Goal: Information Seeking & Learning: Learn about a topic

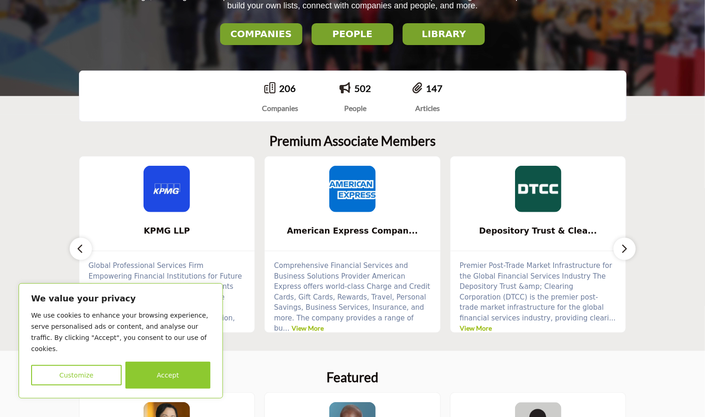
scroll to position [186, 0]
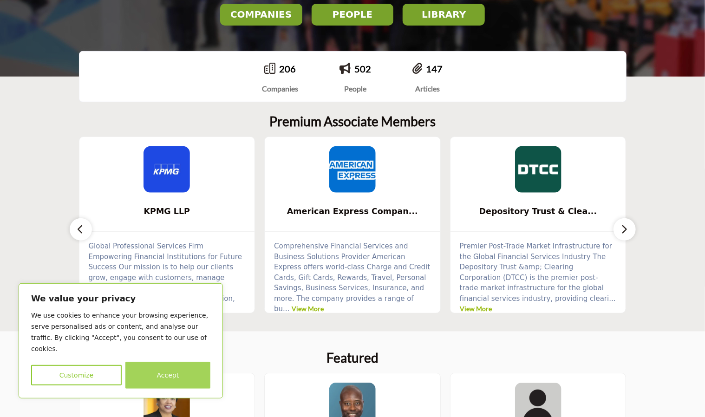
click at [145, 370] on button "Accept" at bounding box center [167, 375] width 85 height 27
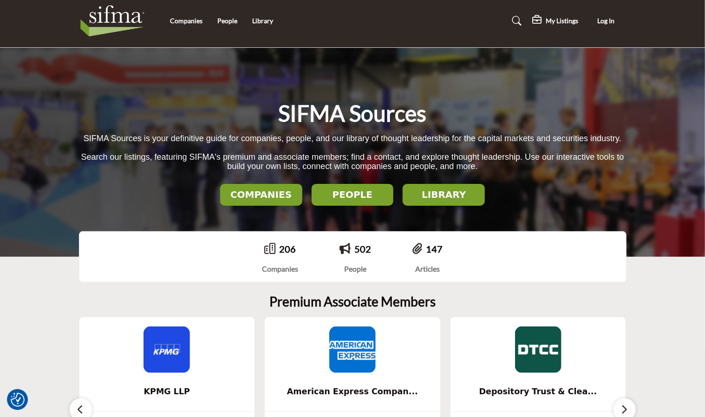
scroll to position [0, 0]
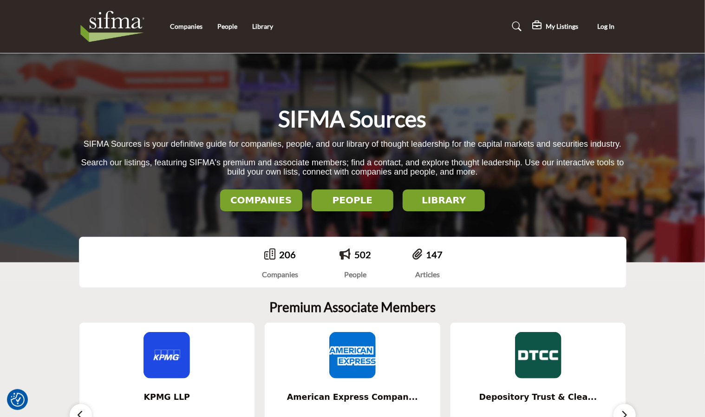
click at [104, 24] on img at bounding box center [115, 26] width 72 height 37
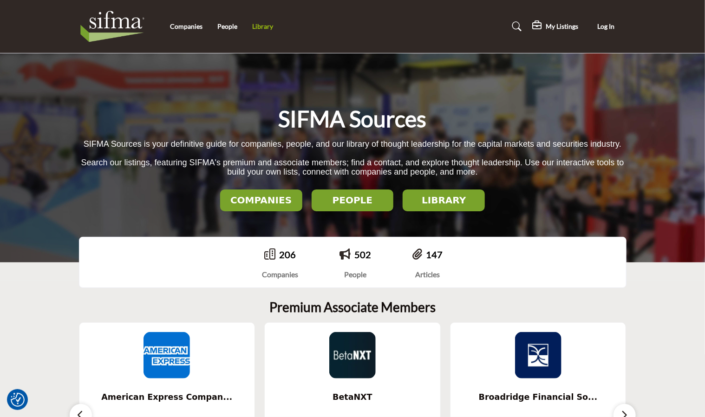
click at [262, 25] on link "Library" at bounding box center [262, 26] width 21 height 8
